Goal: Navigation & Orientation: Find specific page/section

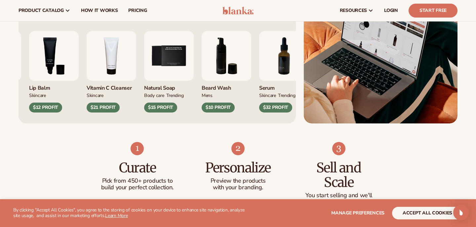
scroll to position [296, 0]
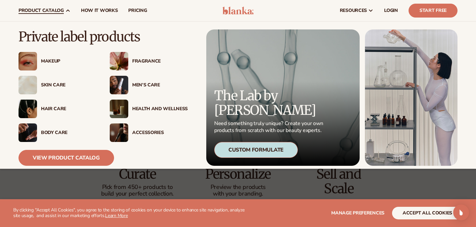
click at [31, 112] on img at bounding box center [28, 108] width 19 height 19
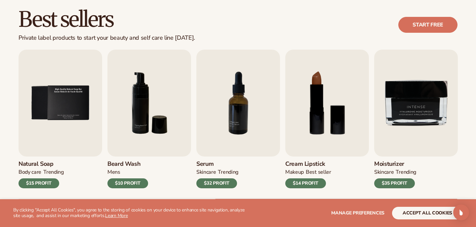
scroll to position [189, 0]
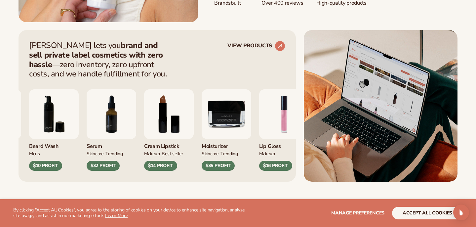
scroll to position [247, 0]
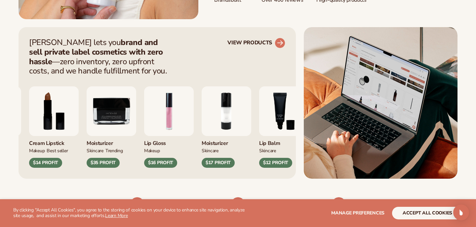
click at [277, 44] on circle at bounding box center [280, 43] width 15 height 15
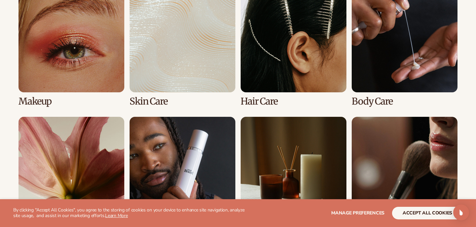
scroll to position [512, 0]
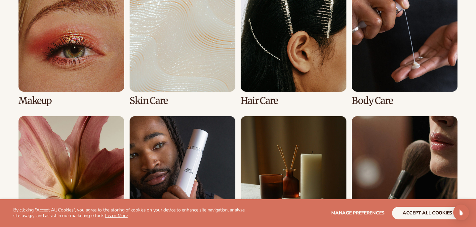
click at [195, 65] on link "2 / 8" at bounding box center [183, 46] width 106 height 120
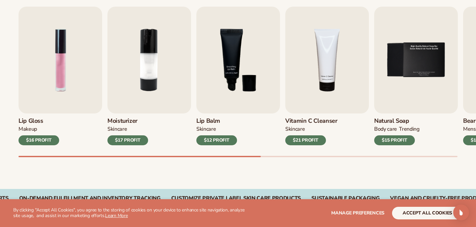
scroll to position [231, 0]
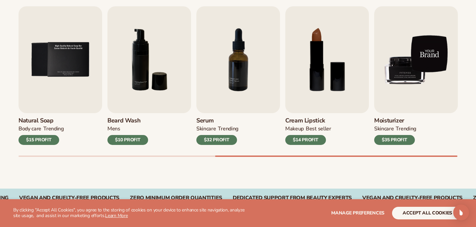
click at [426, 73] on img "9 / 9" at bounding box center [416, 59] width 84 height 107
click at [409, 78] on img "9 / 9" at bounding box center [416, 59] width 84 height 107
click at [395, 102] on img "9 / 9" at bounding box center [416, 59] width 84 height 107
